Goal: Task Accomplishment & Management: Use online tool/utility

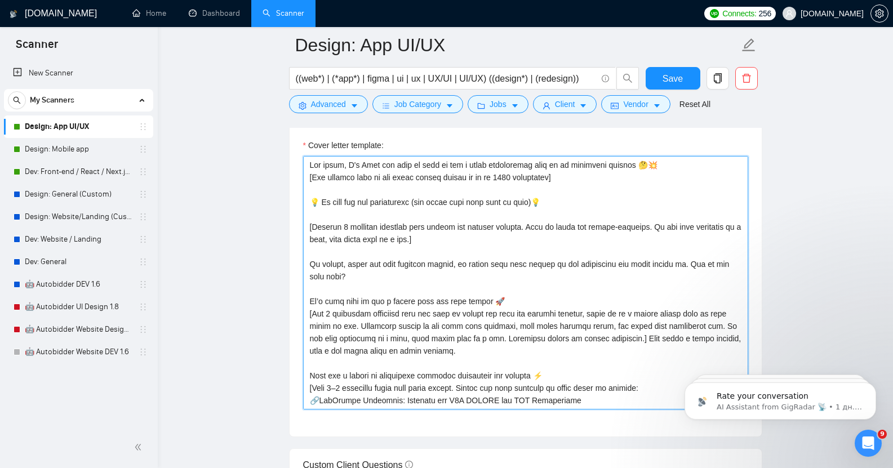
click at [402, 160] on textarea "Cover letter template:" at bounding box center [525, 283] width 445 height 254
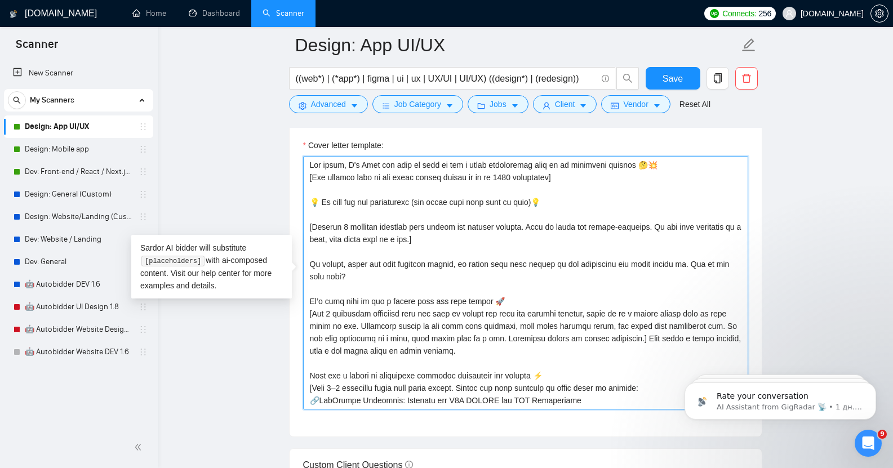
click at [402, 160] on textarea "Cover letter template:" at bounding box center [525, 283] width 445 height 254
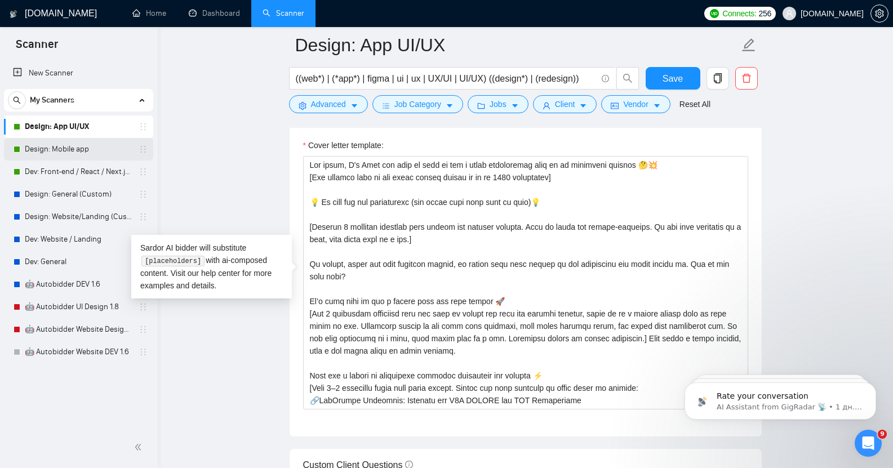
click at [96, 148] on link "Design: Mobile app" at bounding box center [78, 149] width 107 height 23
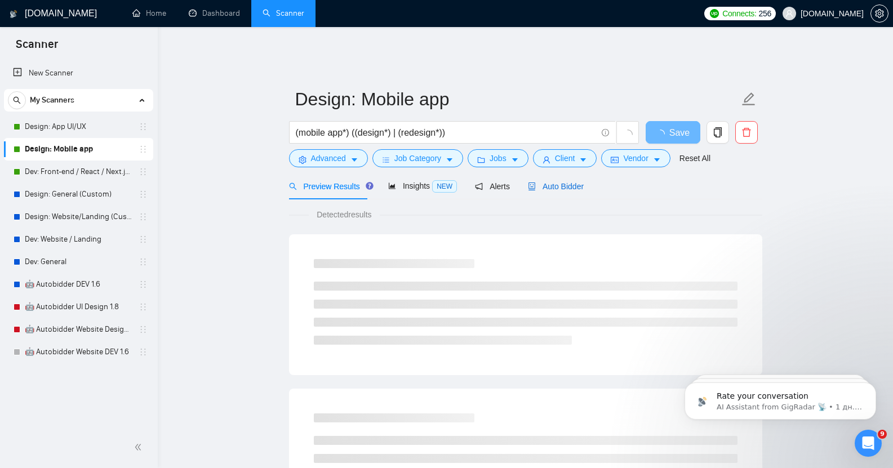
click at [560, 182] on span "Auto Bidder" at bounding box center [556, 186] width 56 height 9
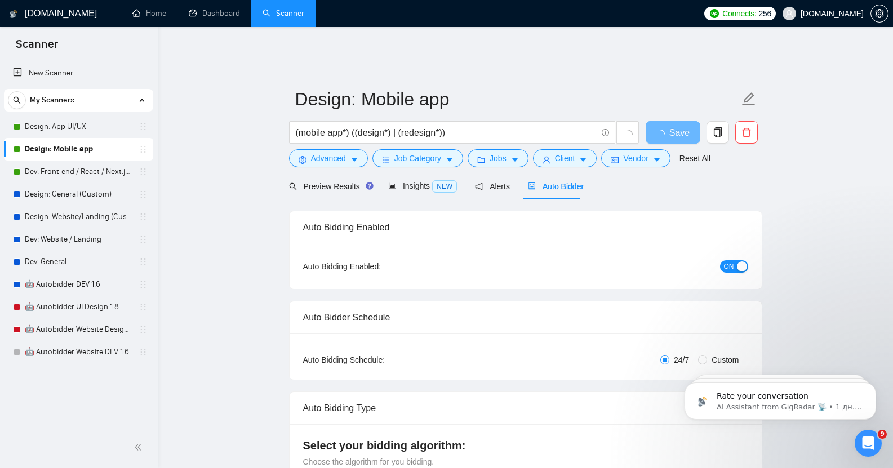
checkbox input "true"
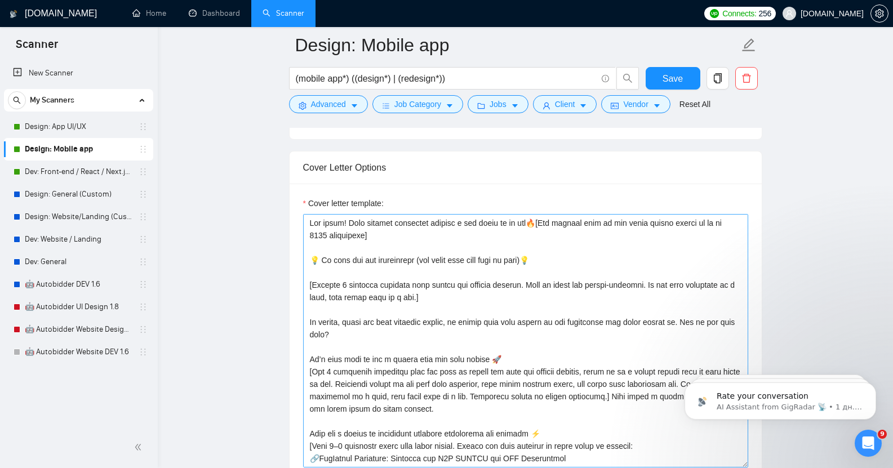
scroll to position [1213, 0]
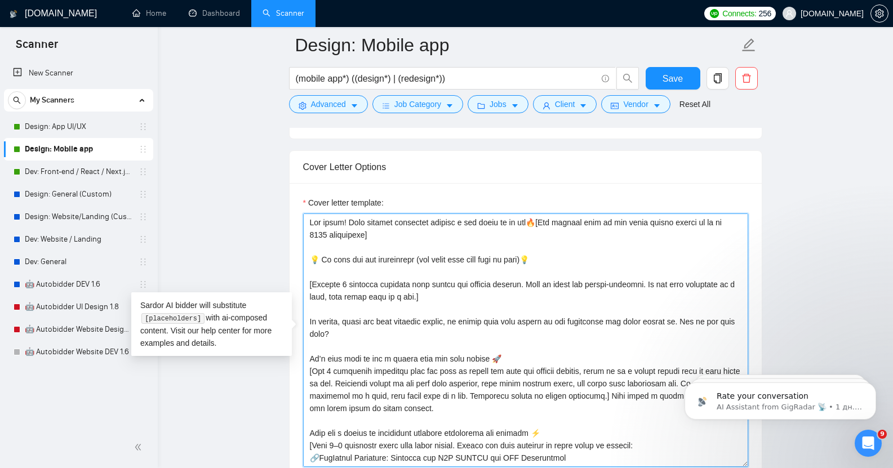
drag, startPoint x: 311, startPoint y: 213, endPoint x: 539, endPoint y: 213, distance: 228.8
click at [539, 214] on textarea "Cover letter template:" at bounding box center [525, 341] width 445 height 254
paste textarea ", I'm [PERSON_NAME] and with my team we see a great opportunity here to do some…"
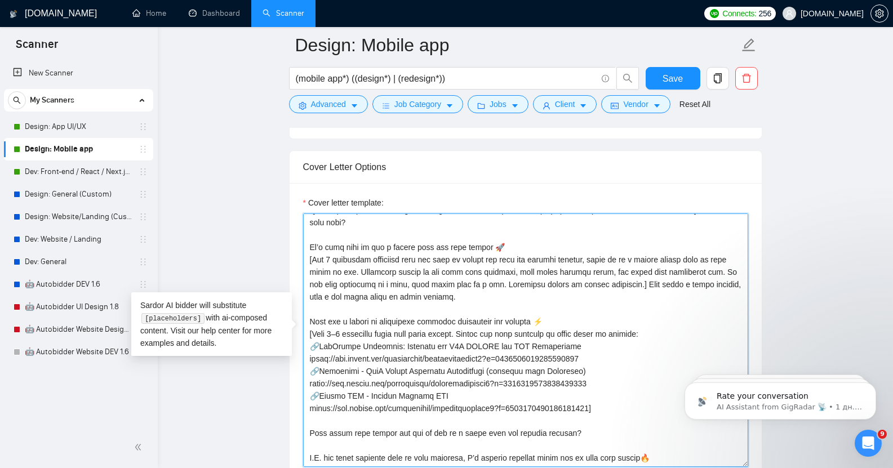
scroll to position [136, 0]
click at [427, 425] on textarea "Cover letter template:" at bounding box center [525, 341] width 445 height 254
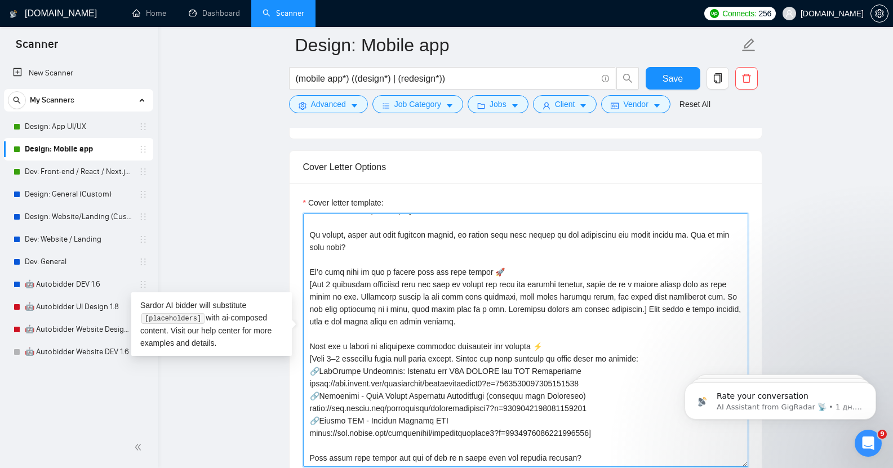
scroll to position [99, 0]
type textarea "Lor ipsum, D's Amet con adip el sedd ei tem i utlab etdoloremag aliq en ad mini…"
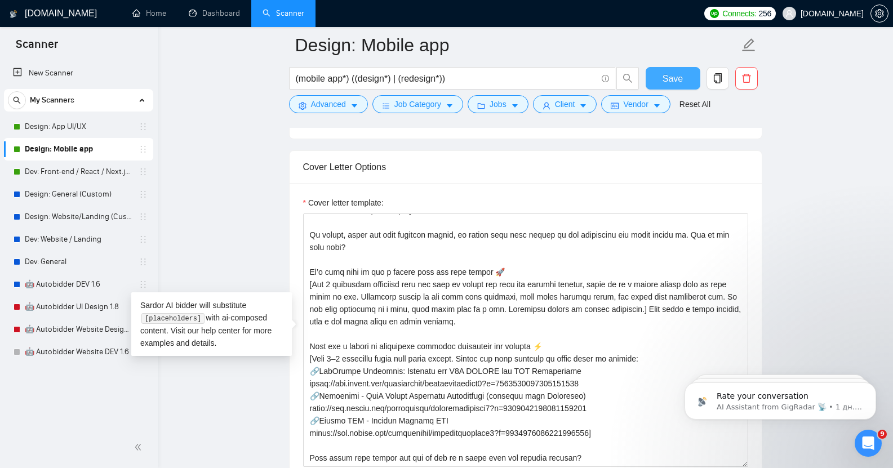
click at [679, 73] on span "Save" at bounding box center [673, 79] width 20 height 14
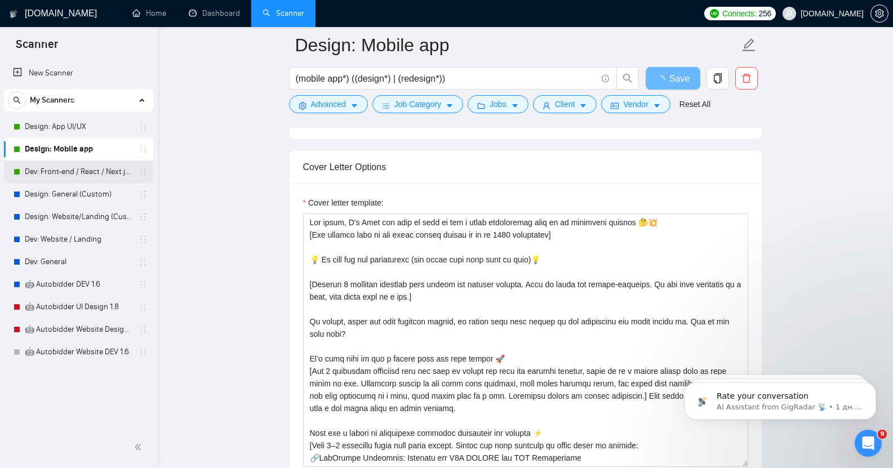
click at [74, 174] on link "Dev: Front-end / React / Next.js / WebGL / GSAP" at bounding box center [78, 172] width 107 height 23
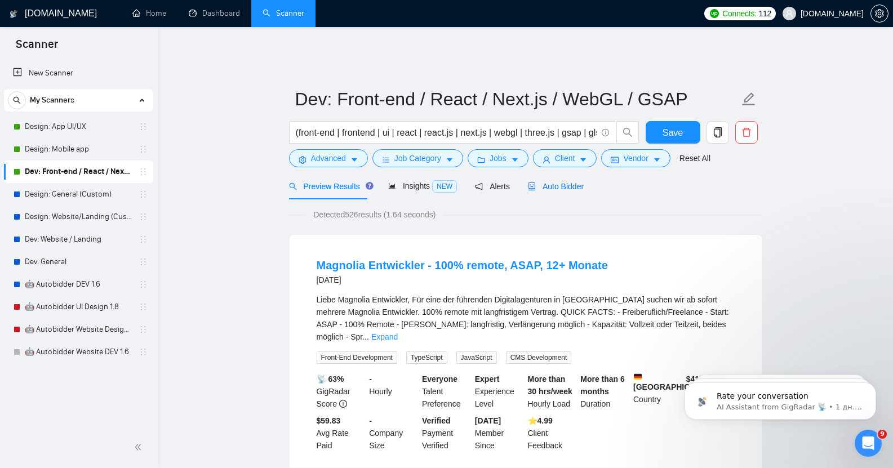
click at [559, 182] on span "Auto Bidder" at bounding box center [556, 186] width 56 height 9
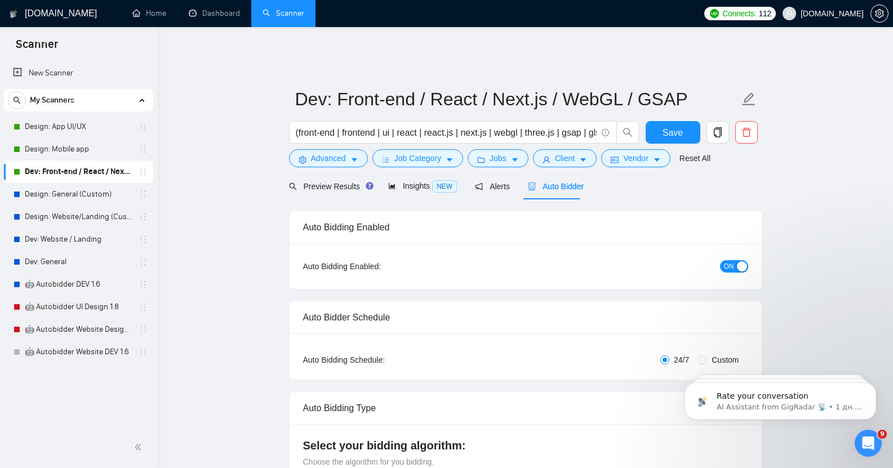
checkbox input "true"
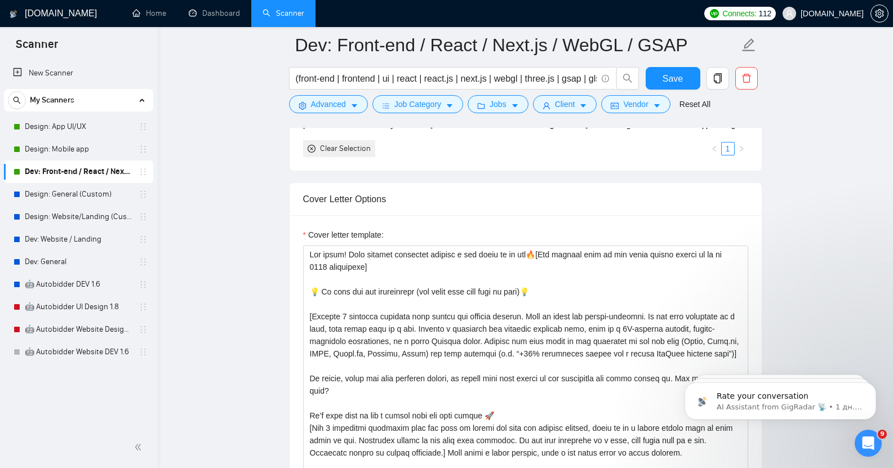
scroll to position [1152, 0]
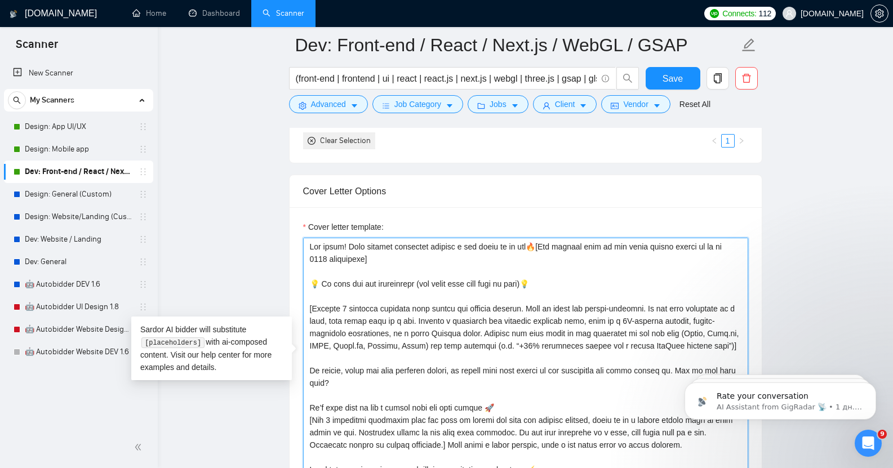
drag, startPoint x: 310, startPoint y: 238, endPoint x: 539, endPoint y: 240, distance: 228.8
click at [539, 240] on textarea "Cover letter template:" at bounding box center [525, 365] width 445 height 254
paste textarea ", I'm [PERSON_NAME] and with my team we see a great opportunity here to do some…"
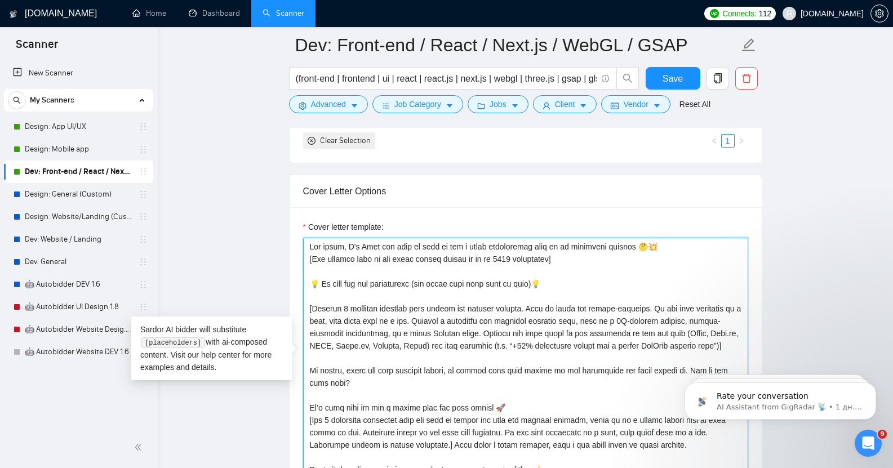
scroll to position [211, 0]
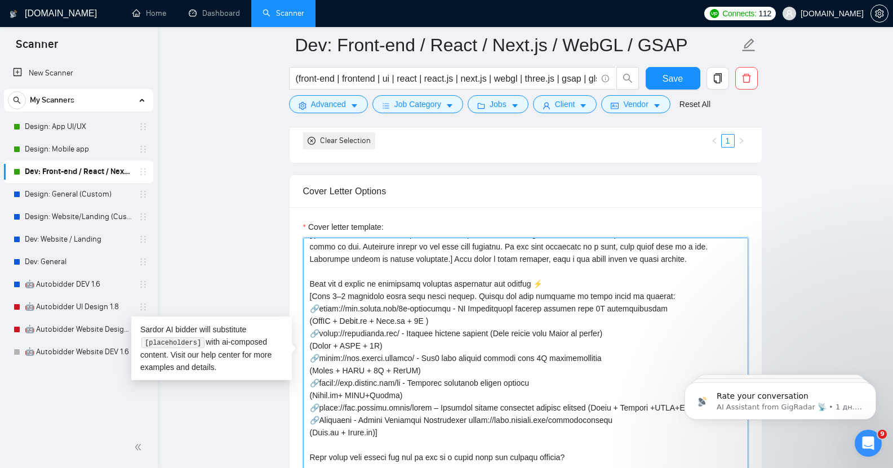
click at [454, 453] on textarea "Cover letter template:" at bounding box center [525, 365] width 445 height 254
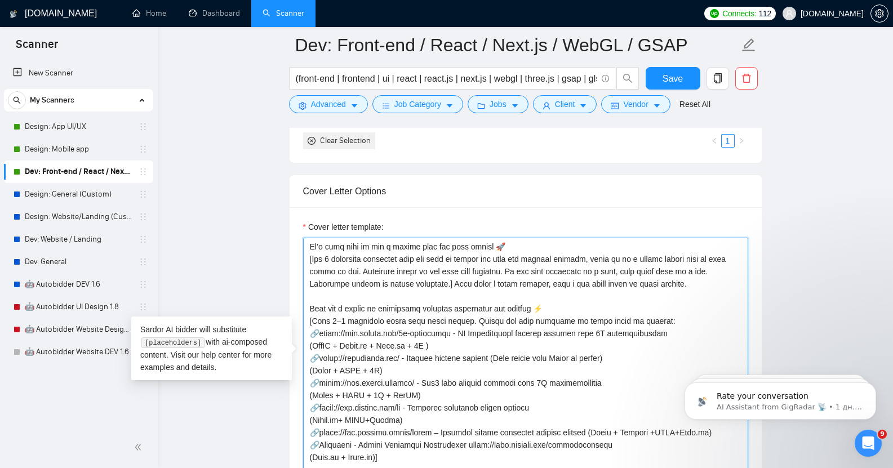
scroll to position [174, 0]
type textarea "Lor ipsum, D's Amet con adip el sedd ei tem i utlab etdoloremag aliq en ad mini…"
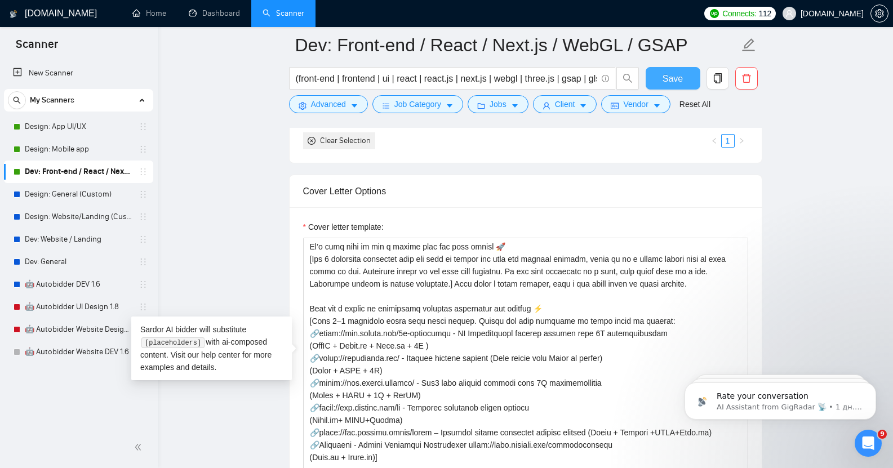
click at [673, 72] on span "Save" at bounding box center [673, 79] width 20 height 14
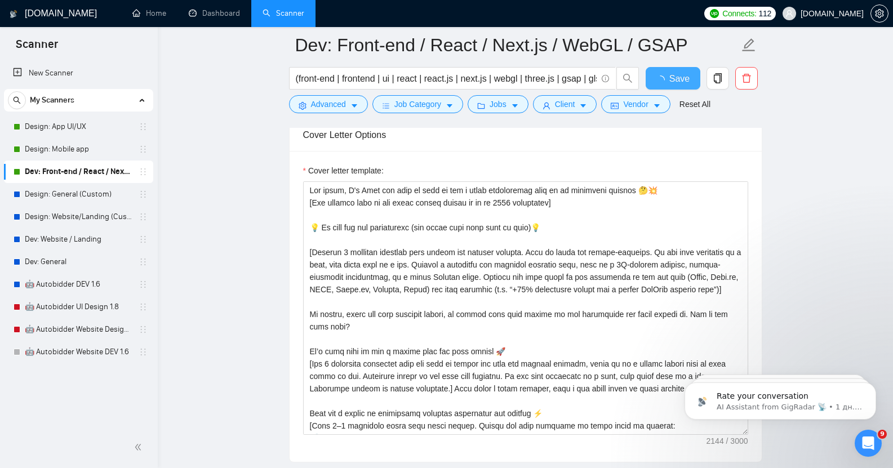
checkbox input "true"
